Goal: Transaction & Acquisition: Purchase product/service

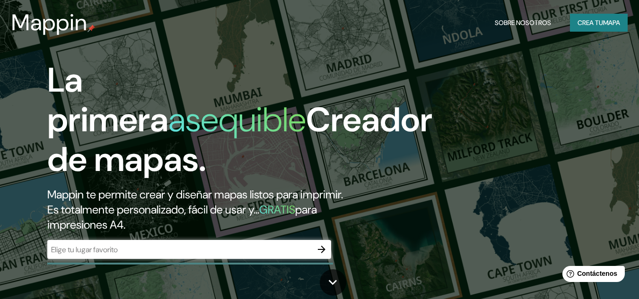
drag, startPoint x: 209, startPoint y: 255, endPoint x: 152, endPoint y: 245, distance: 58.1
click at [152, 245] on input "text" at bounding box center [179, 249] width 265 height 11
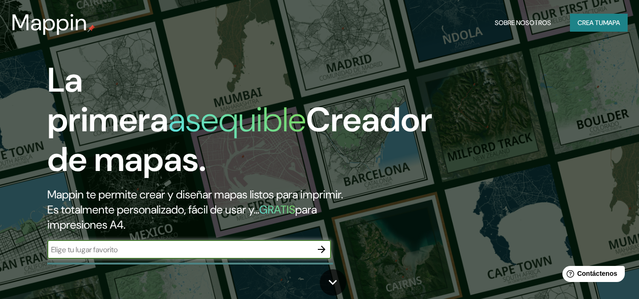
paste input "[GEOGRAPHIC_DATA]"
type input "[GEOGRAPHIC_DATA]"
click at [321, 253] on icon "button" at bounding box center [322, 250] width 8 height 8
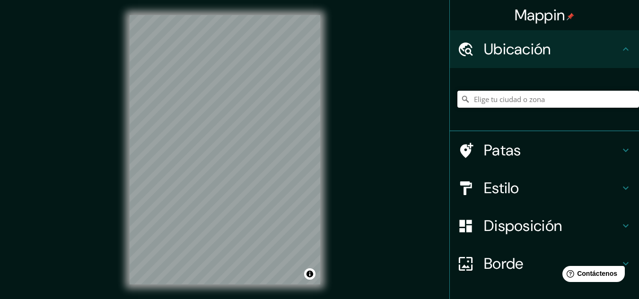
click at [495, 98] on input "Elige tu ciudad o zona" at bounding box center [548, 99] width 182 height 17
paste input "[GEOGRAPHIC_DATA]"
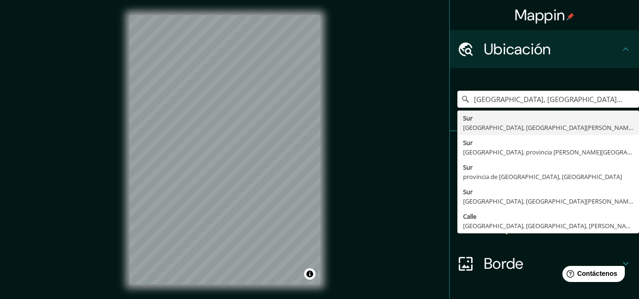
drag, startPoint x: 612, startPoint y: 99, endPoint x: 443, endPoint y: 112, distance: 169.7
click at [450, 112] on div "[GEOGRAPHIC_DATA], [GEOGRAPHIC_DATA], [GEOGRAPHIC_DATA][PERSON_NAME], [GEOGRAPH…" at bounding box center [544, 99] width 189 height 63
paste input "[GEOGRAPHIC_DATA]"
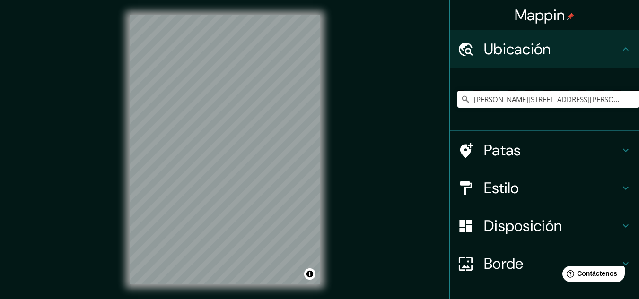
type input "[PERSON_NAME][STREET_ADDRESS][PERSON_NAME]"
click at [627, 99] on icon "Claro" at bounding box center [631, 99] width 8 height 8
paste input "Terminal Zonal Sur [PERSON_NAME][GEOGRAPHIC_DATA]"
click at [541, 98] on input "[GEOGRAPHIC_DATA], [GEOGRAPHIC_DATA], [GEOGRAPHIC_DATA]" at bounding box center [548, 99] width 182 height 17
type input "[GEOGRAPHIC_DATA], [GEOGRAPHIC_DATA], [GEOGRAPHIC_DATA]"
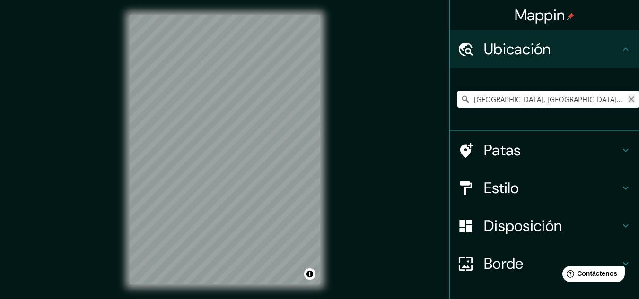
click at [628, 99] on icon "Claro" at bounding box center [631, 99] width 6 height 6
paste input "Terminal Zonal Sur [PERSON_NAME][GEOGRAPHIC_DATA]"
click at [607, 97] on input "Puno, [GEOGRAPHIC_DATA][PERSON_NAME], [GEOGRAPHIC_DATA]" at bounding box center [548, 99] width 182 height 17
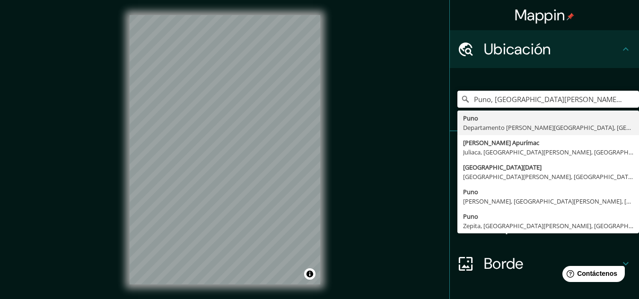
type input "Puno, [GEOGRAPHIC_DATA][PERSON_NAME], [GEOGRAPHIC_DATA]"
click at [627, 99] on icon "Claro" at bounding box center [631, 99] width 8 height 8
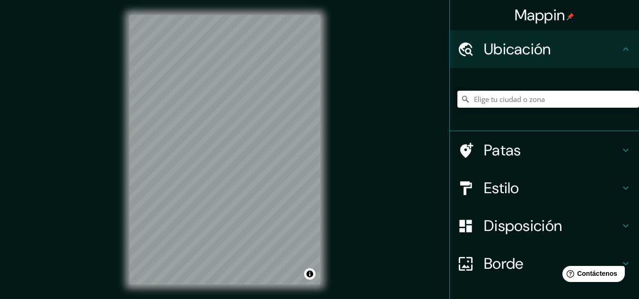
paste input "Jr. [PERSON_NAME][STREET_ADDRESS]"
type input "Puno, Departamento [PERSON_NAME], 21002, [GEOGRAPHIC_DATA]"
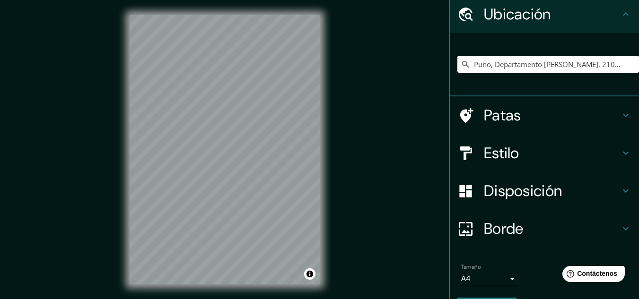
scroll to position [63, 0]
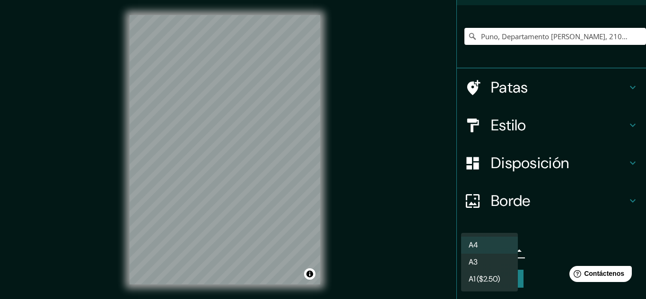
click at [494, 249] on body "Mappin Ubicación Puno, [GEOGRAPHIC_DATA][PERSON_NAME], 21002, [GEOGRAPHIC_DATA]…" at bounding box center [323, 149] width 646 height 299
click at [496, 264] on li "A3" at bounding box center [489, 262] width 57 height 17
type input "a4"
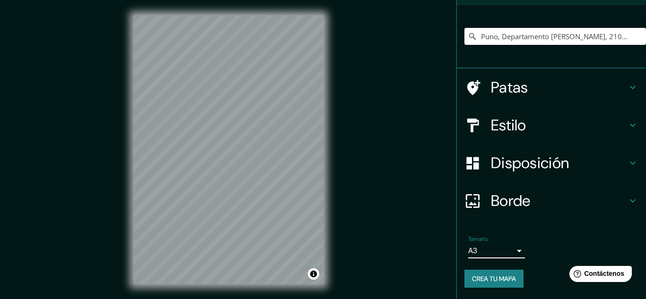
click at [488, 251] on body "Mappin Ubicación Puno, [GEOGRAPHIC_DATA][PERSON_NAME], 21002, [GEOGRAPHIC_DATA]…" at bounding box center [323, 149] width 646 height 299
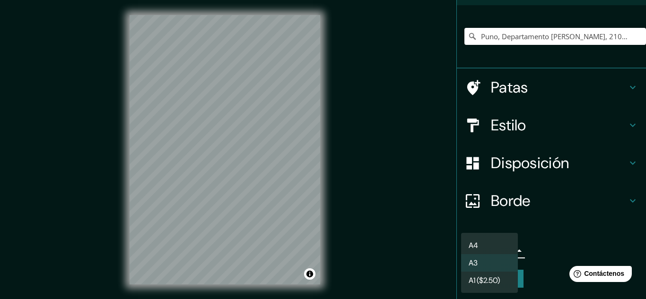
click at [593, 191] on div at bounding box center [323, 149] width 646 height 299
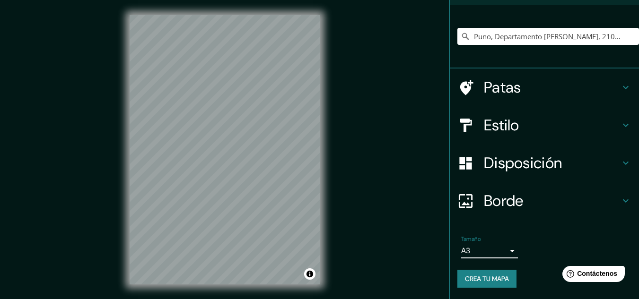
click at [620, 199] on icon at bounding box center [625, 200] width 11 height 11
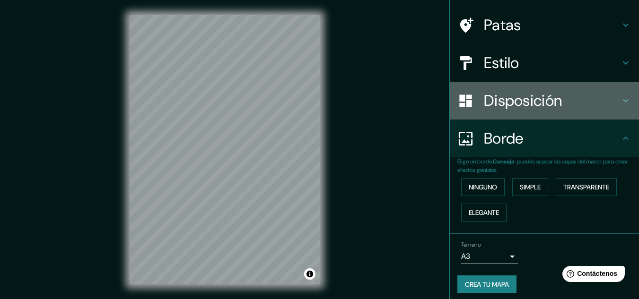
click at [611, 102] on h4 "Disposición" at bounding box center [552, 100] width 136 height 19
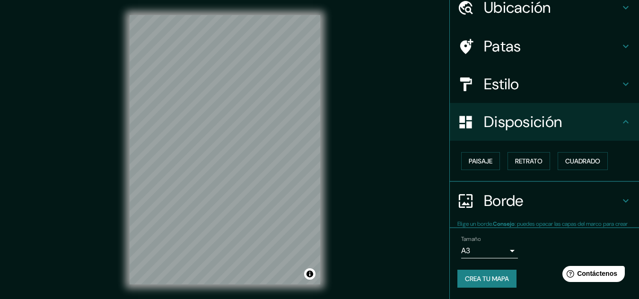
scroll to position [42, 0]
click at [609, 78] on h4 "Estilo" at bounding box center [552, 84] width 136 height 19
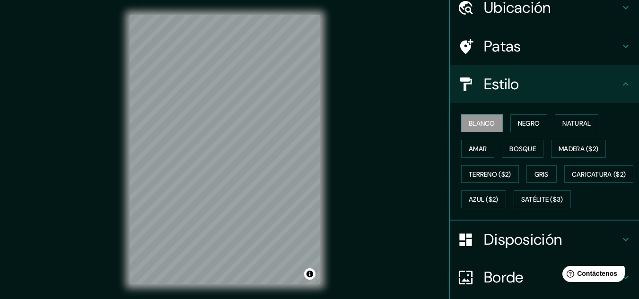
scroll to position [0, 0]
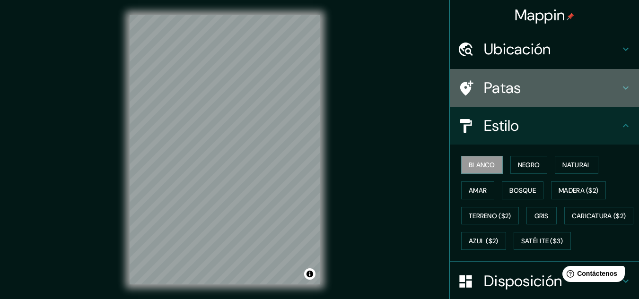
click at [620, 89] on icon at bounding box center [625, 87] width 11 height 11
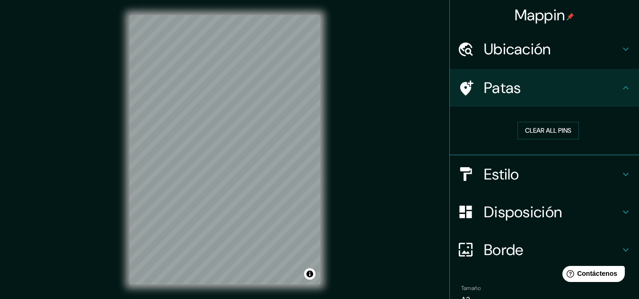
click at [610, 47] on h4 "Ubicación" at bounding box center [552, 49] width 136 height 19
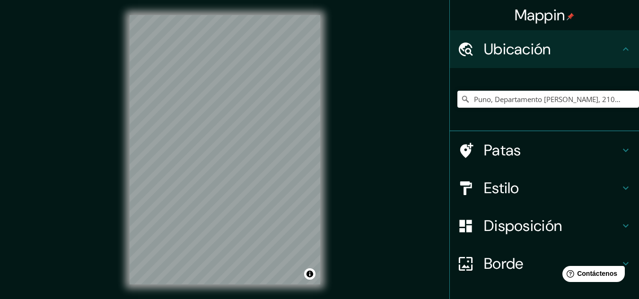
click at [610, 47] on h4 "Ubicación" at bounding box center [552, 49] width 136 height 19
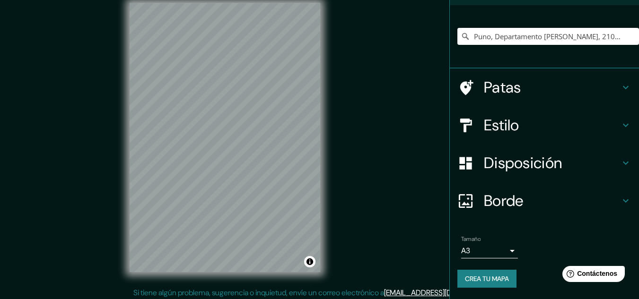
scroll to position [16, 0]
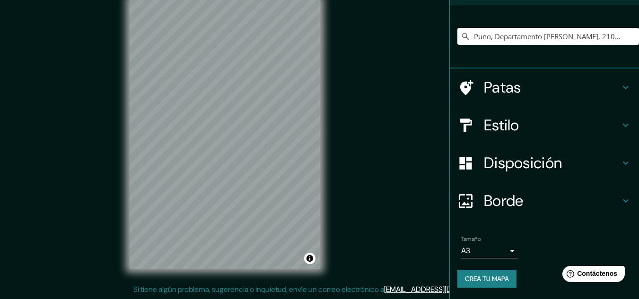
click at [557, 200] on h4 "Borde" at bounding box center [552, 200] width 136 height 19
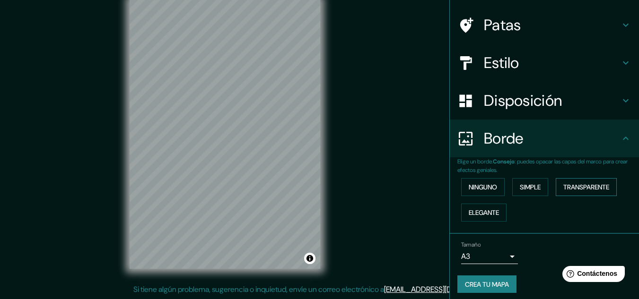
scroll to position [68, 0]
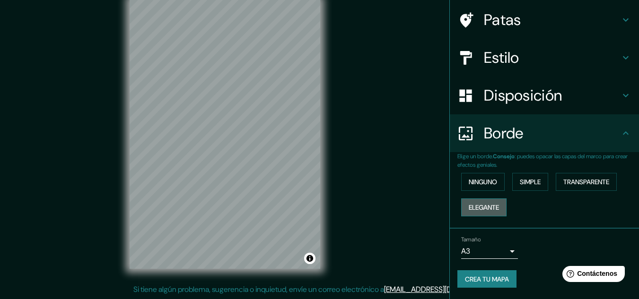
click at [477, 203] on font "Elegante" at bounding box center [483, 207] width 30 height 9
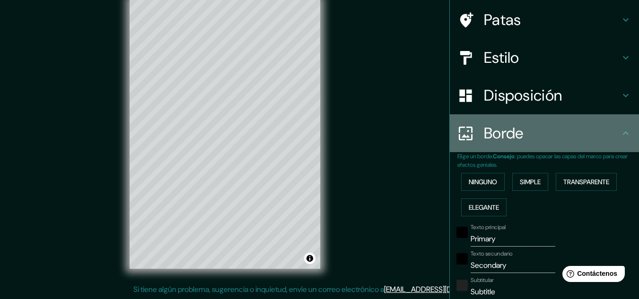
click at [548, 141] on h4 "Borde" at bounding box center [552, 133] width 136 height 19
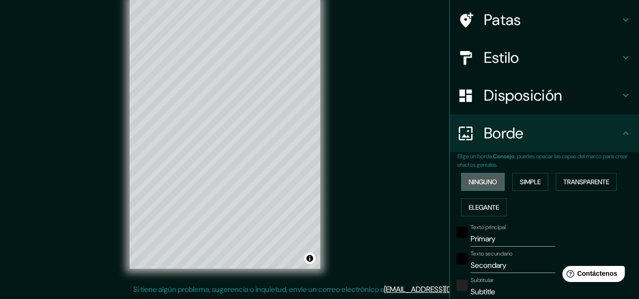
click at [479, 188] on font "Ninguno" at bounding box center [482, 182] width 28 height 12
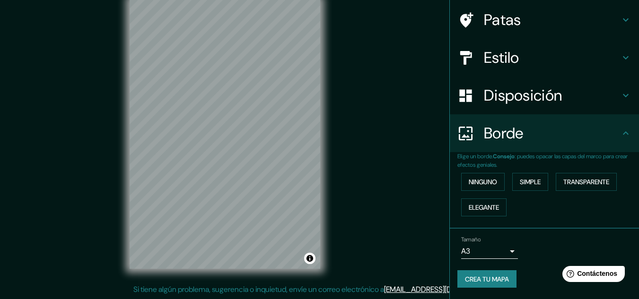
click at [551, 100] on font "Disposición" at bounding box center [523, 96] width 78 height 20
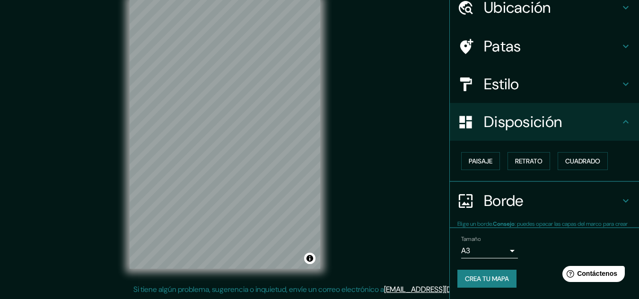
scroll to position [42, 0]
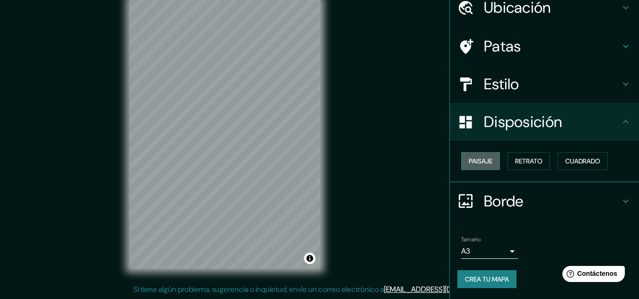
click at [482, 164] on font "Paisaje" at bounding box center [480, 161] width 24 height 9
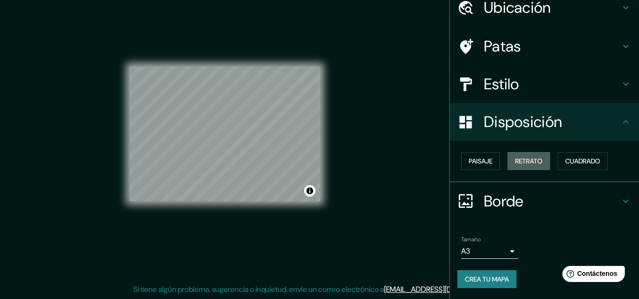
click at [520, 161] on font "Retrato" at bounding box center [528, 161] width 27 height 9
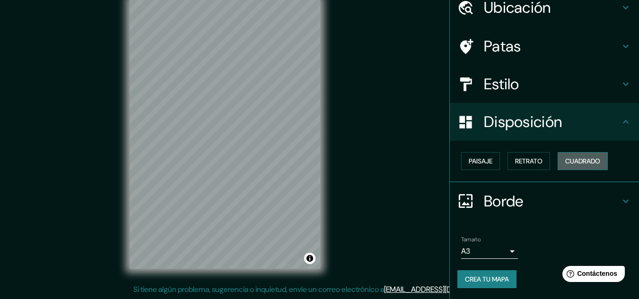
click at [589, 157] on font "Cuadrado" at bounding box center [582, 161] width 35 height 9
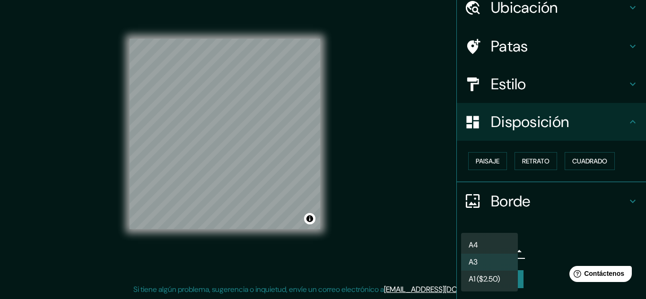
click at [498, 252] on body "Mappin Ubicación Puno, [GEOGRAPHIC_DATA][PERSON_NAME], 21002, [GEOGRAPHIC_DATA]…" at bounding box center [323, 133] width 646 height 299
click at [554, 194] on div at bounding box center [323, 149] width 646 height 299
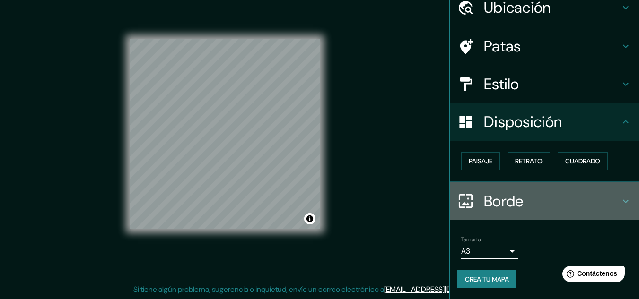
click at [611, 199] on h4 "Borde" at bounding box center [552, 201] width 136 height 19
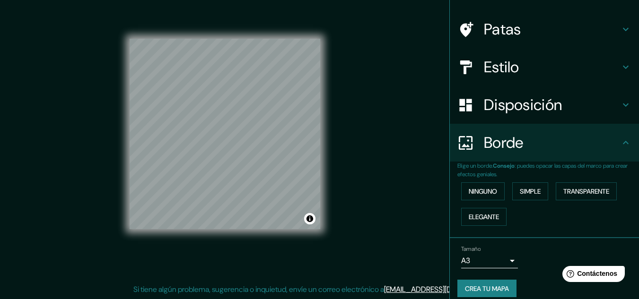
scroll to position [68, 0]
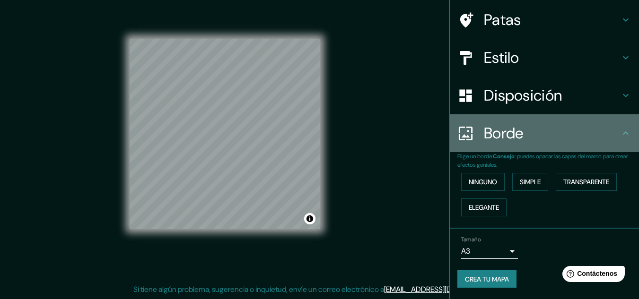
click at [607, 139] on h4 "Borde" at bounding box center [552, 133] width 136 height 19
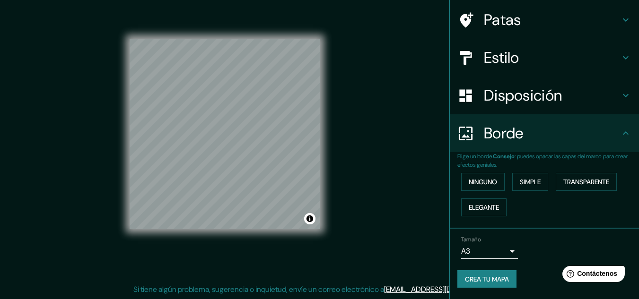
click at [581, 55] on h4 "Estilo" at bounding box center [552, 57] width 136 height 19
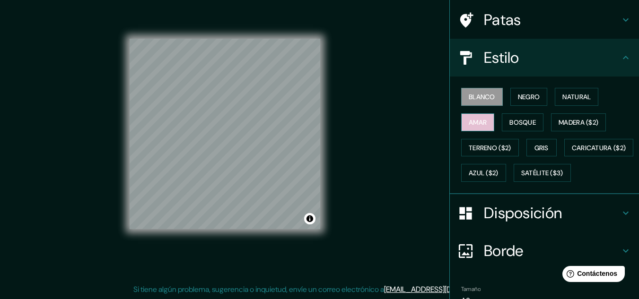
click at [477, 121] on font "Amar" at bounding box center [477, 122] width 18 height 9
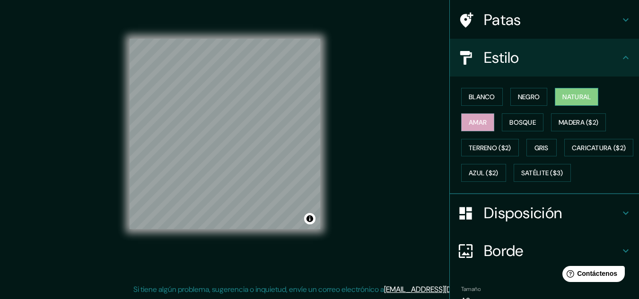
click at [573, 100] on font "Natural" at bounding box center [576, 97] width 28 height 9
click at [538, 98] on button "Negro" at bounding box center [528, 97] width 37 height 18
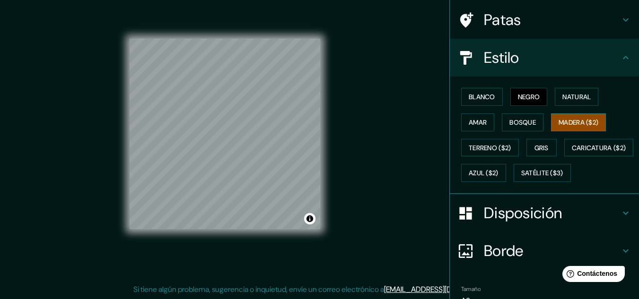
click at [560, 118] on font "Madera ($2)" at bounding box center [578, 122] width 40 height 9
click at [536, 118] on button "Bosque" at bounding box center [523, 122] width 42 height 18
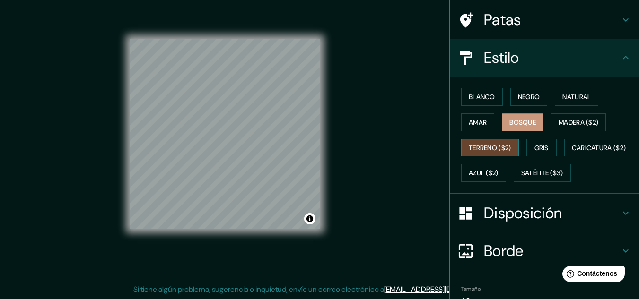
click at [499, 152] on font "Terreno ($2)" at bounding box center [489, 148] width 43 height 9
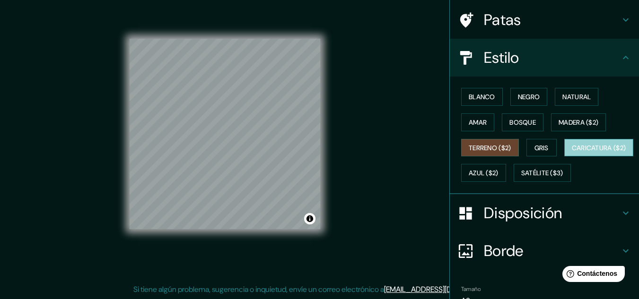
click at [572, 152] on font "Caricatura ($2)" at bounding box center [599, 148] width 54 height 9
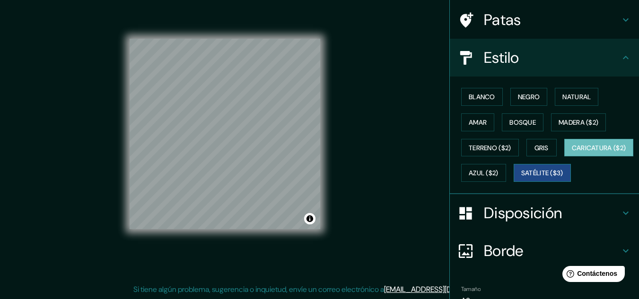
click at [521, 178] on font "Satélite ($3)" at bounding box center [542, 173] width 42 height 9
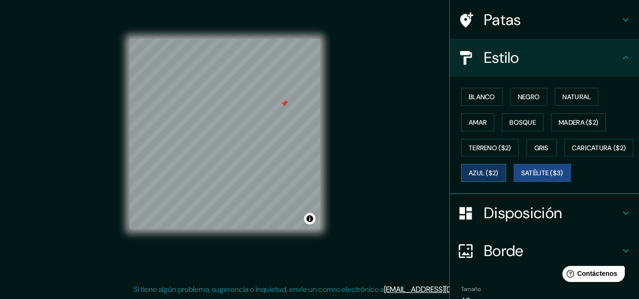
click at [498, 168] on font "Azul ($2)" at bounding box center [483, 173] width 30 height 12
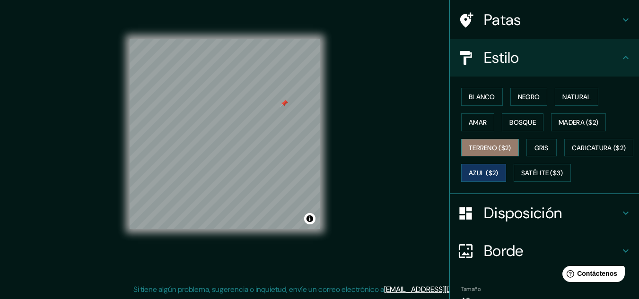
click at [481, 153] on font "Terreno ($2)" at bounding box center [489, 148] width 43 height 12
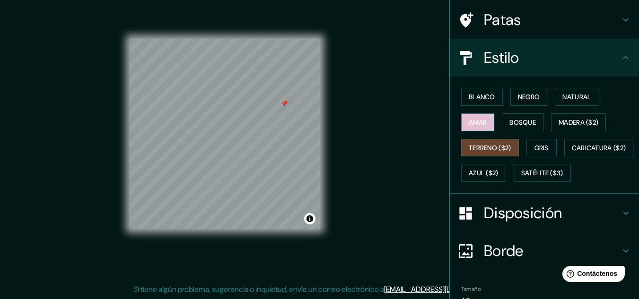
click at [487, 116] on button "Amar" at bounding box center [477, 122] width 33 height 18
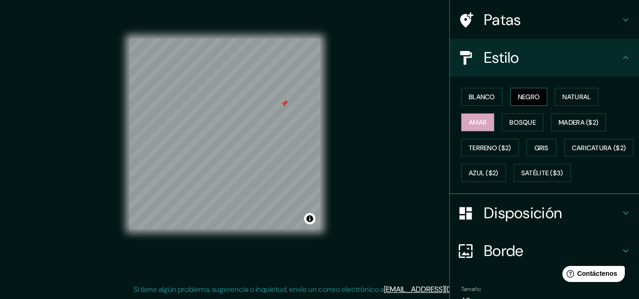
click at [521, 96] on font "Negro" at bounding box center [529, 97] width 22 height 9
click at [556, 93] on button "Natural" at bounding box center [576, 97] width 43 height 18
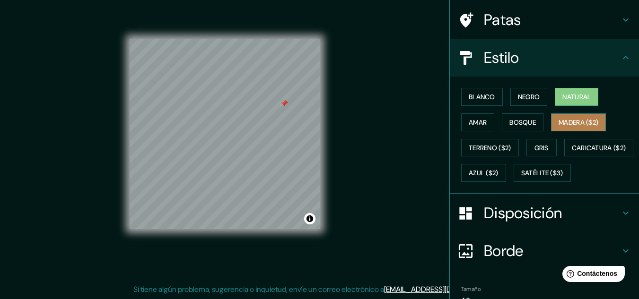
click at [558, 118] on font "Madera ($2)" at bounding box center [578, 122] width 40 height 9
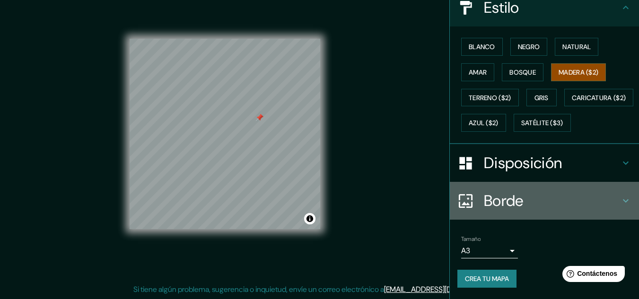
click at [555, 192] on h4 "Borde" at bounding box center [552, 200] width 136 height 19
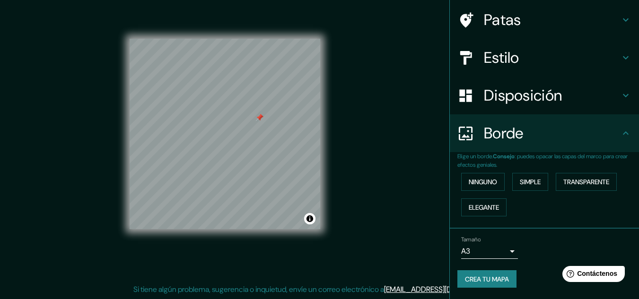
click at [570, 132] on h4 "Borde" at bounding box center [552, 133] width 136 height 19
click at [562, 50] on h4 "Estilo" at bounding box center [552, 57] width 136 height 19
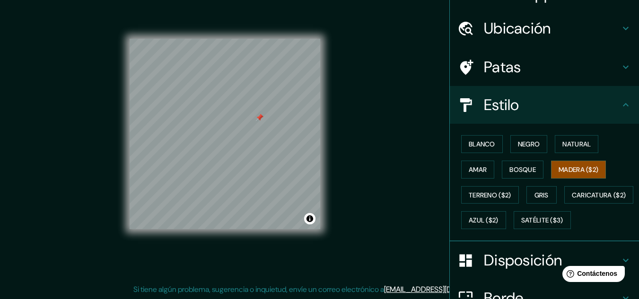
scroll to position [0, 0]
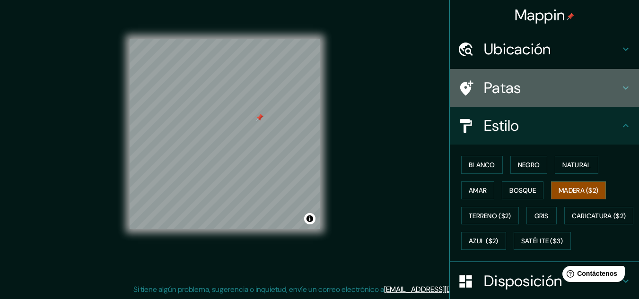
click at [581, 91] on h4 "Patas" at bounding box center [552, 87] width 136 height 19
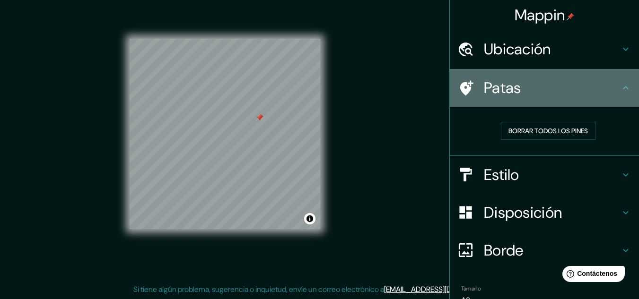
click at [580, 87] on h4 "Patas" at bounding box center [552, 87] width 136 height 19
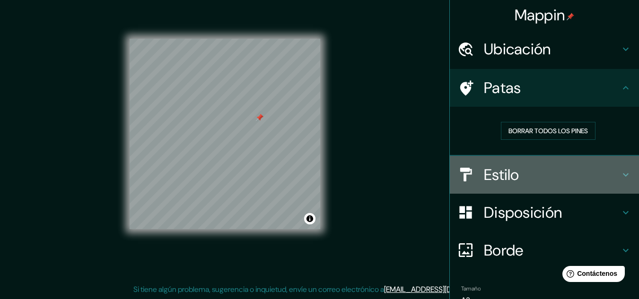
click at [582, 169] on h4 "Estilo" at bounding box center [552, 174] width 136 height 19
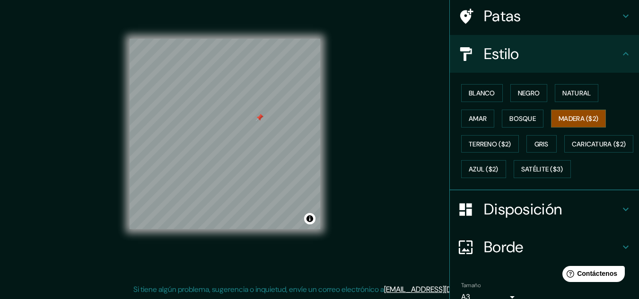
scroll to position [95, 0]
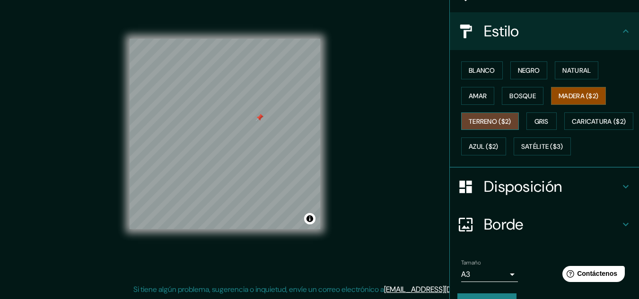
click at [497, 113] on button "Terreno ($2)" at bounding box center [490, 122] width 58 height 18
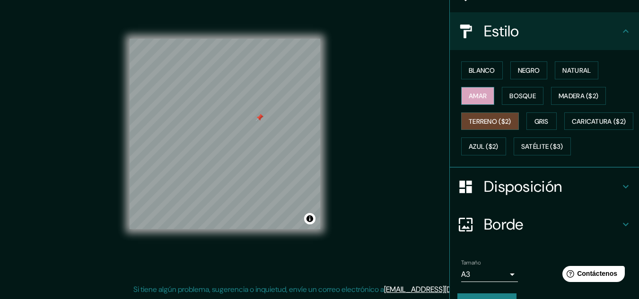
click at [484, 101] on button "Amar" at bounding box center [477, 96] width 33 height 18
click at [524, 68] on font "Negro" at bounding box center [529, 70] width 22 height 9
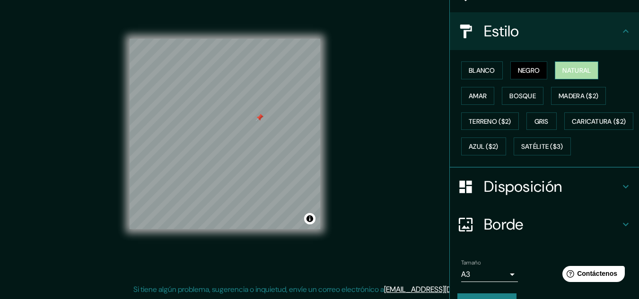
click at [570, 66] on font "Natural" at bounding box center [576, 70] width 28 height 9
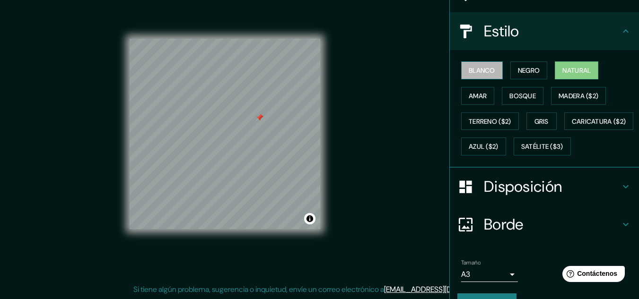
click at [480, 69] on font "Blanco" at bounding box center [481, 70] width 26 height 9
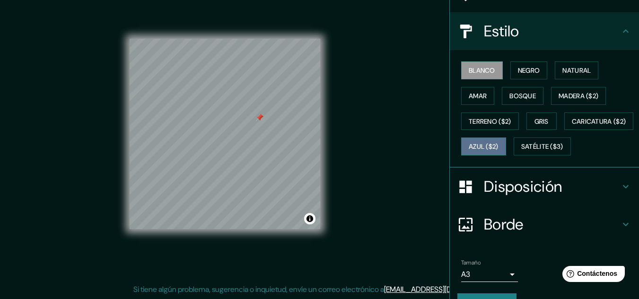
click at [498, 146] on font "Azul ($2)" at bounding box center [483, 147] width 30 height 9
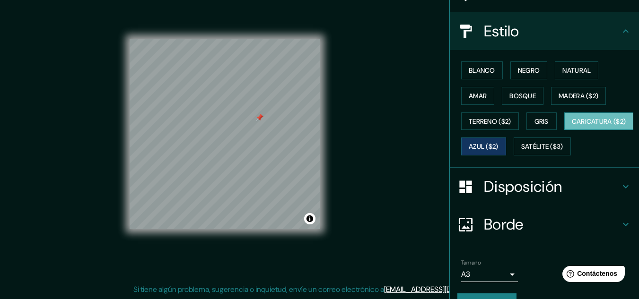
click at [572, 128] on font "Caricatura ($2)" at bounding box center [599, 121] width 54 height 12
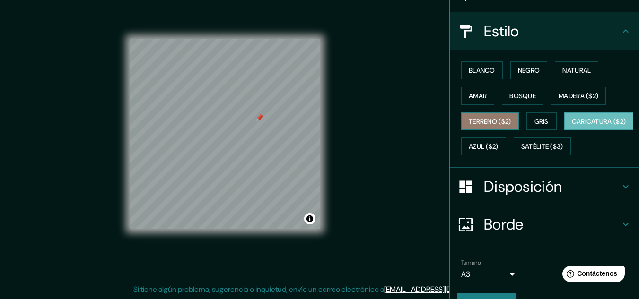
click at [469, 119] on font "Terreno ($2)" at bounding box center [489, 121] width 43 height 9
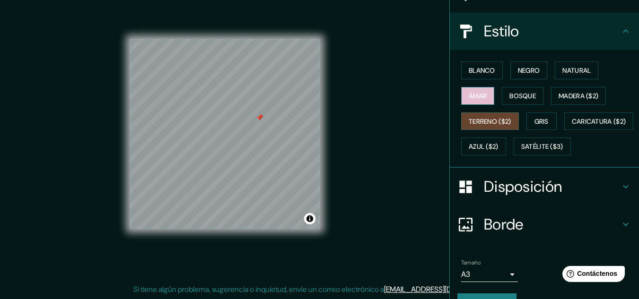
click at [472, 95] on font "Amar" at bounding box center [477, 96] width 18 height 9
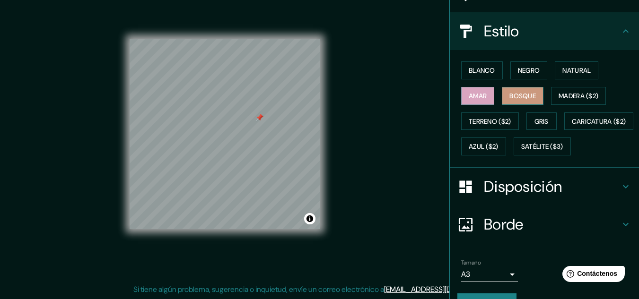
click at [515, 93] on font "Bosque" at bounding box center [522, 96] width 26 height 9
